Goal: Check status: Check status

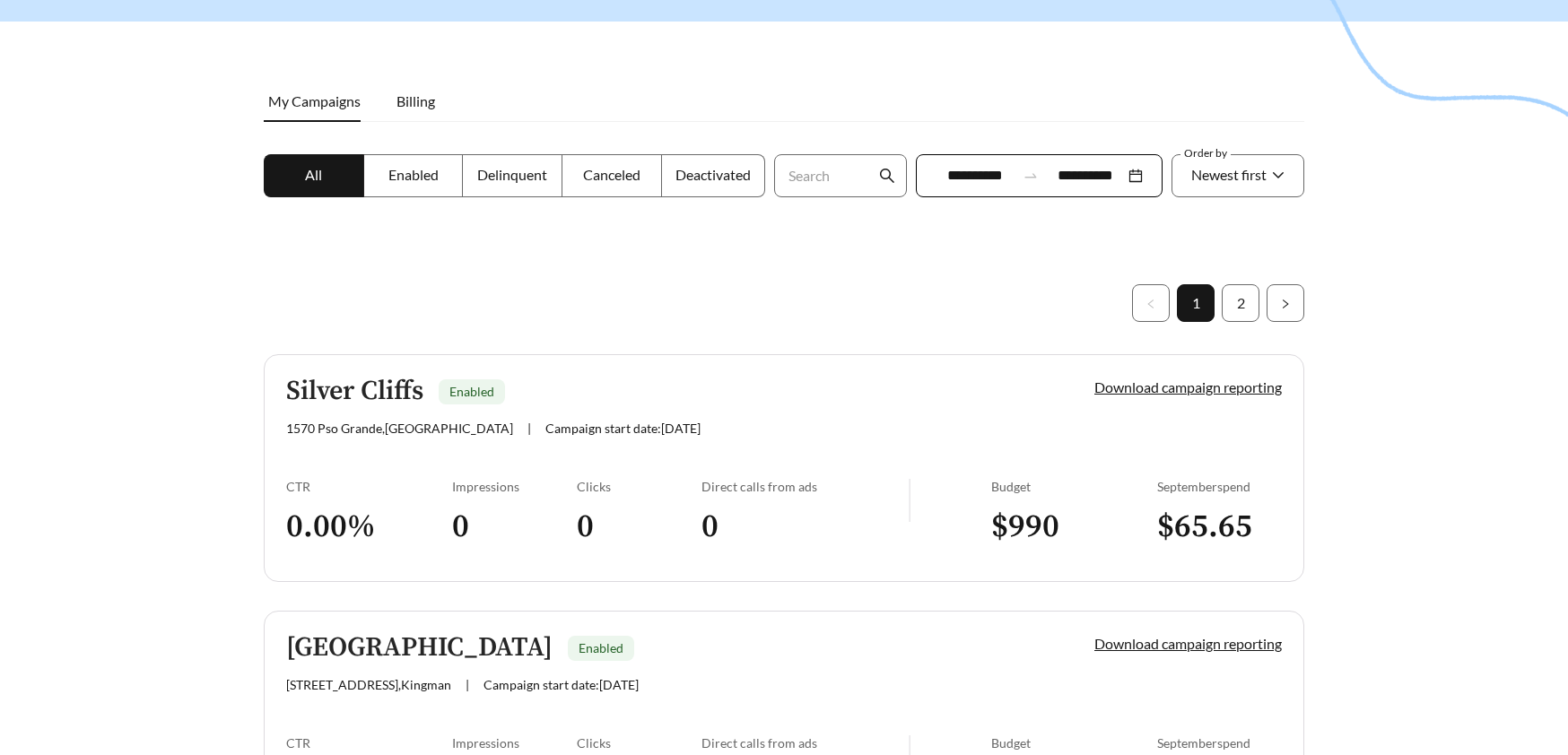
scroll to position [185, 0]
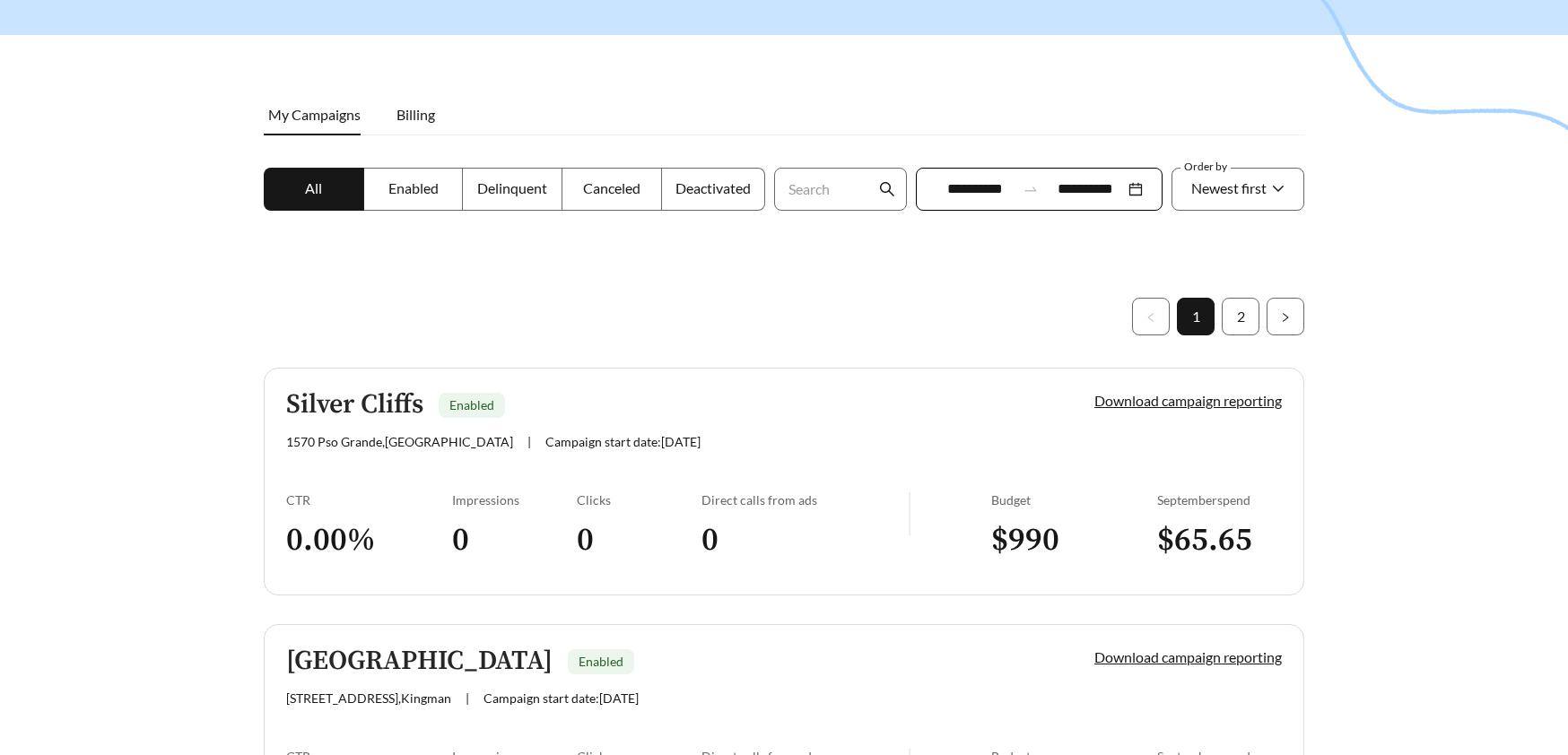
click at [1016, 194] on div at bounding box center [1030, 188] width 30 height 16
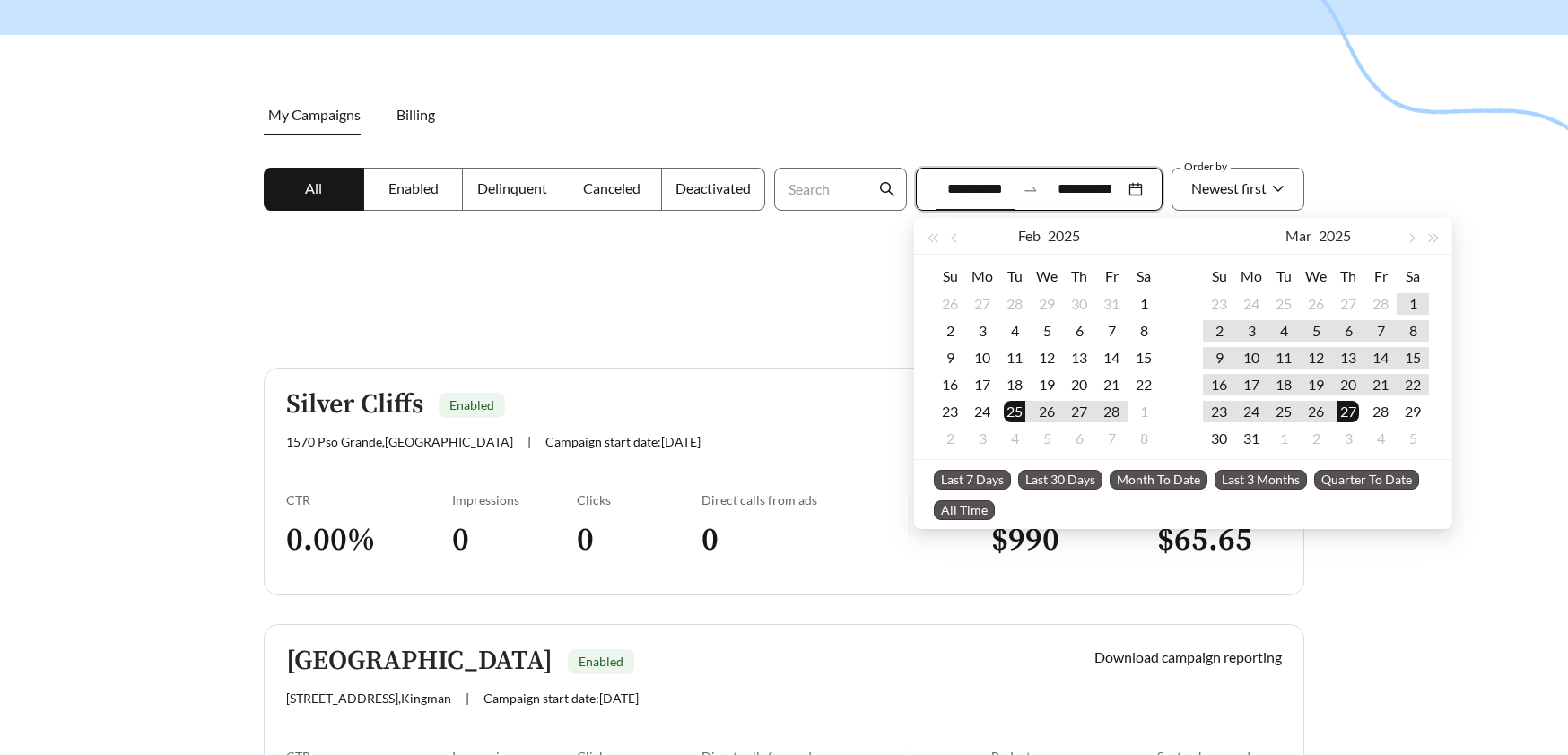
click at [1081, 466] on li "Last 30 Days" at bounding box center [1063, 478] width 91 height 30
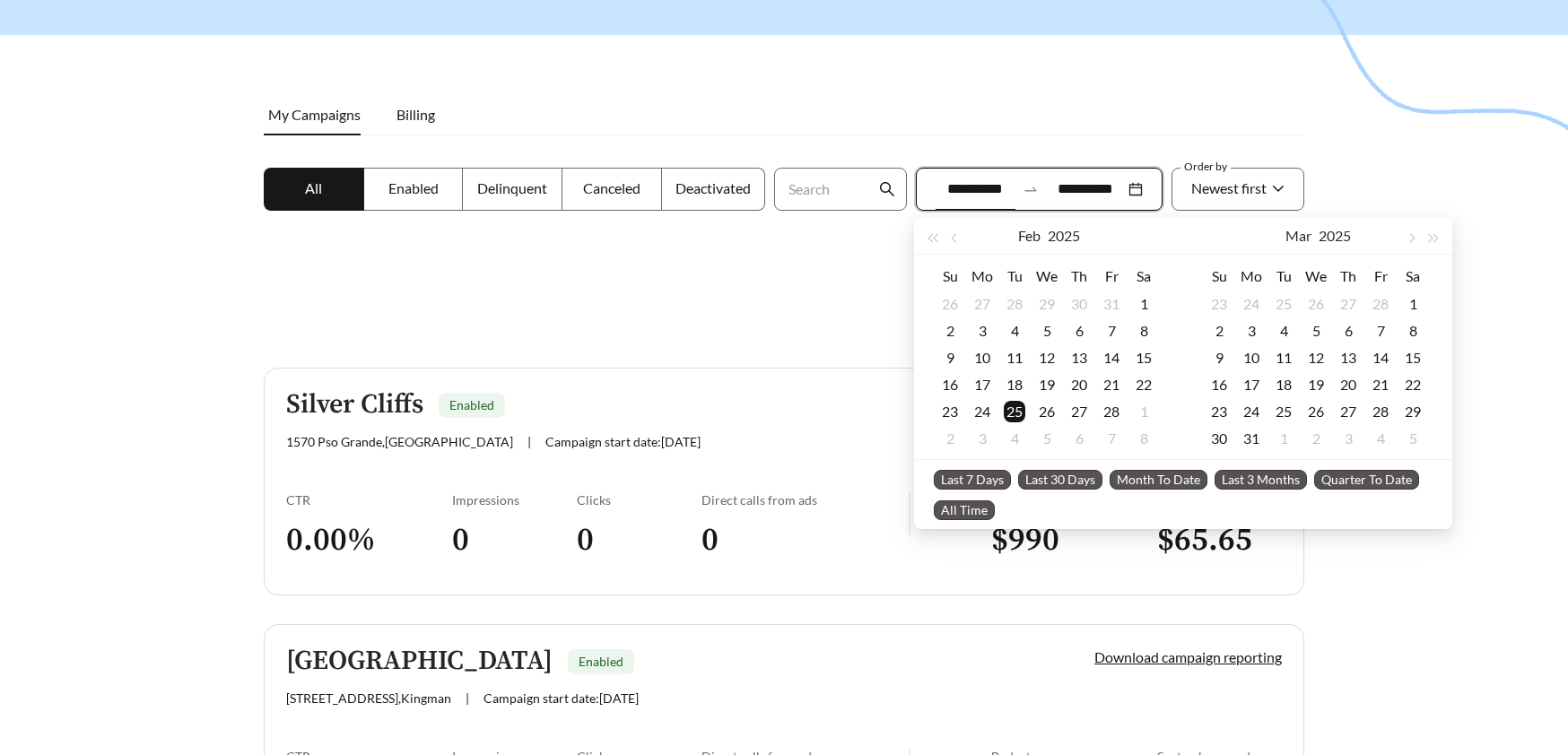
click at [1082, 479] on span "Last 30 Days" at bounding box center [1059, 479] width 84 height 19
type input "**********"
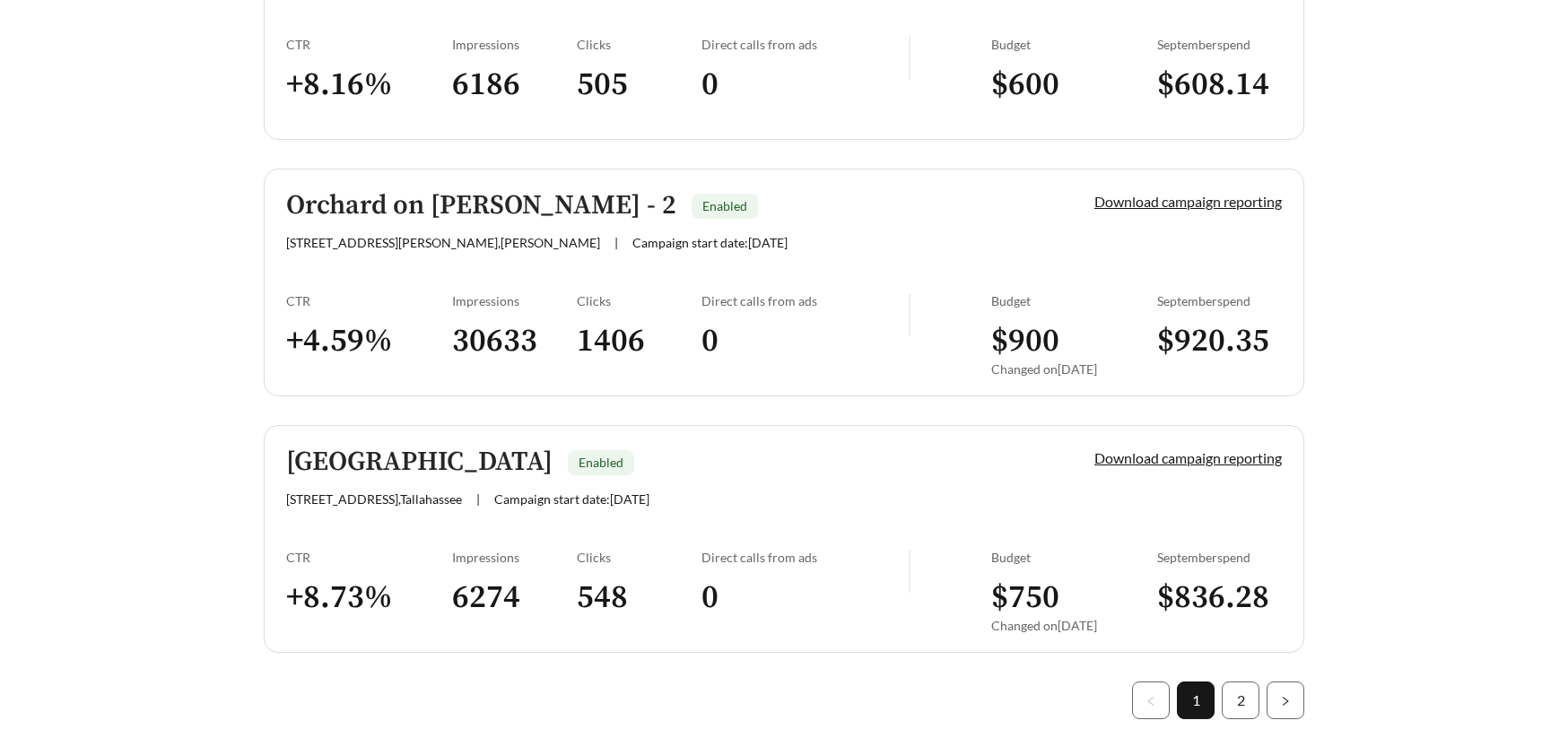
scroll to position [5063, 0]
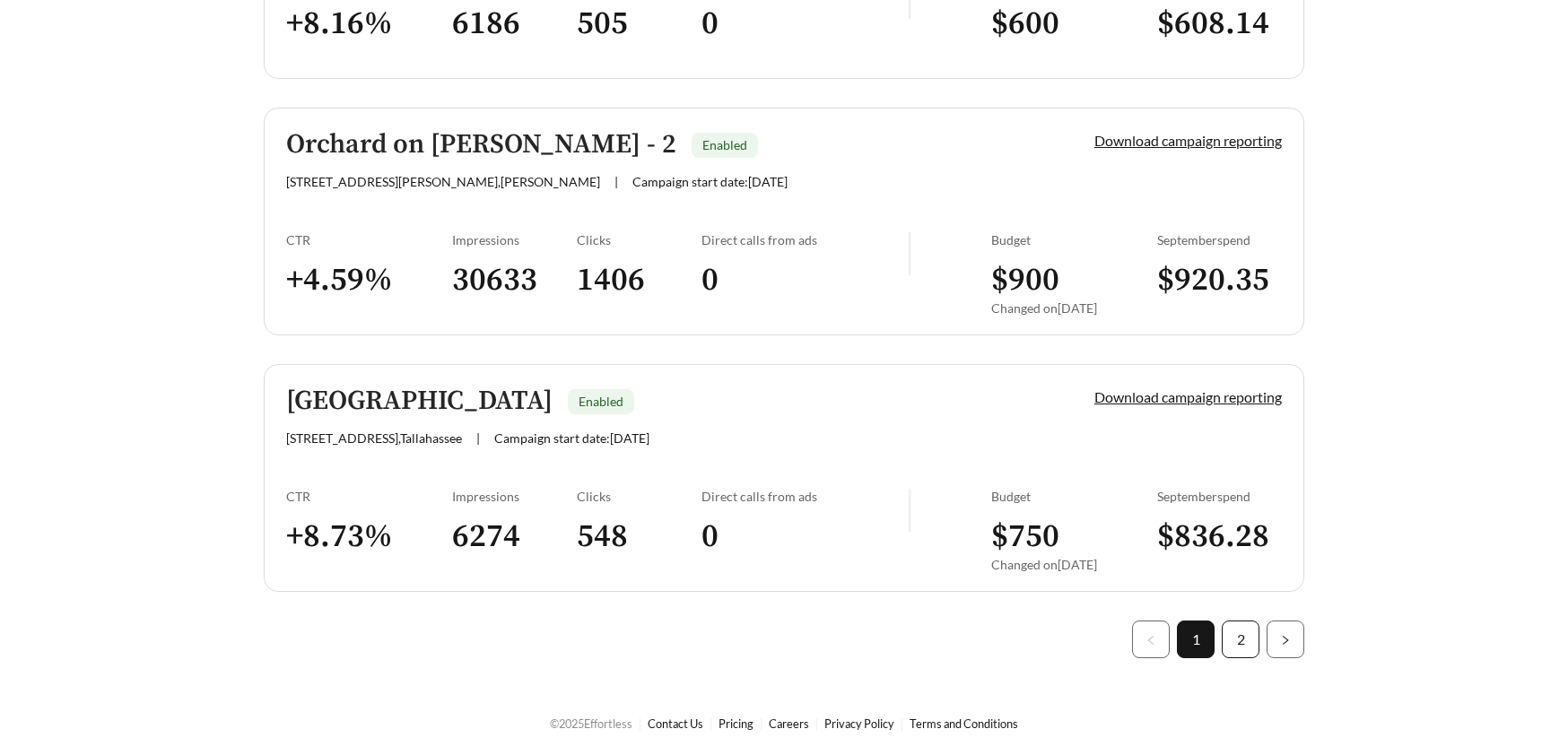
click at [1227, 631] on link "2" at bounding box center [1240, 639] width 36 height 36
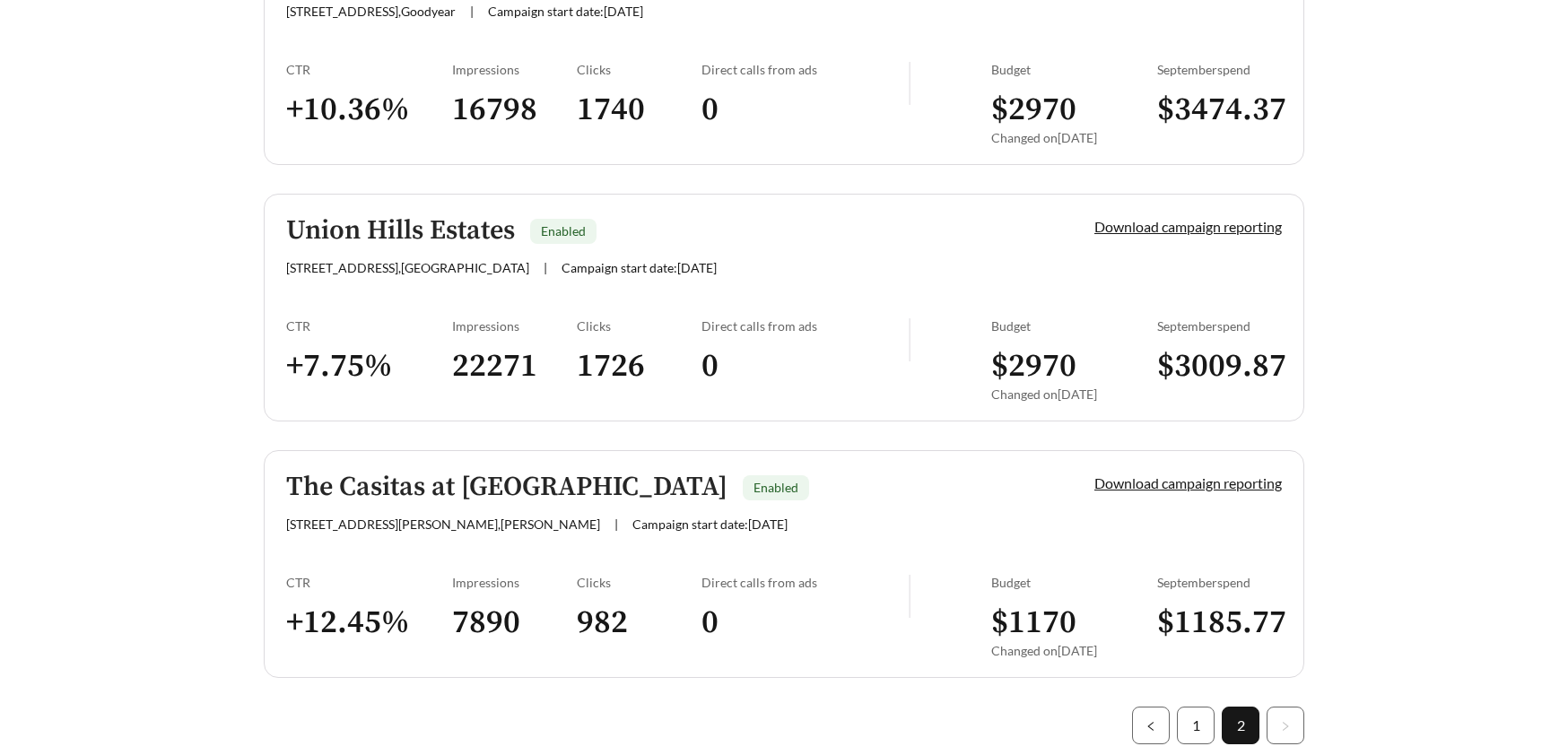
scroll to position [3266, 0]
